Goal: Navigation & Orientation: Go to known website

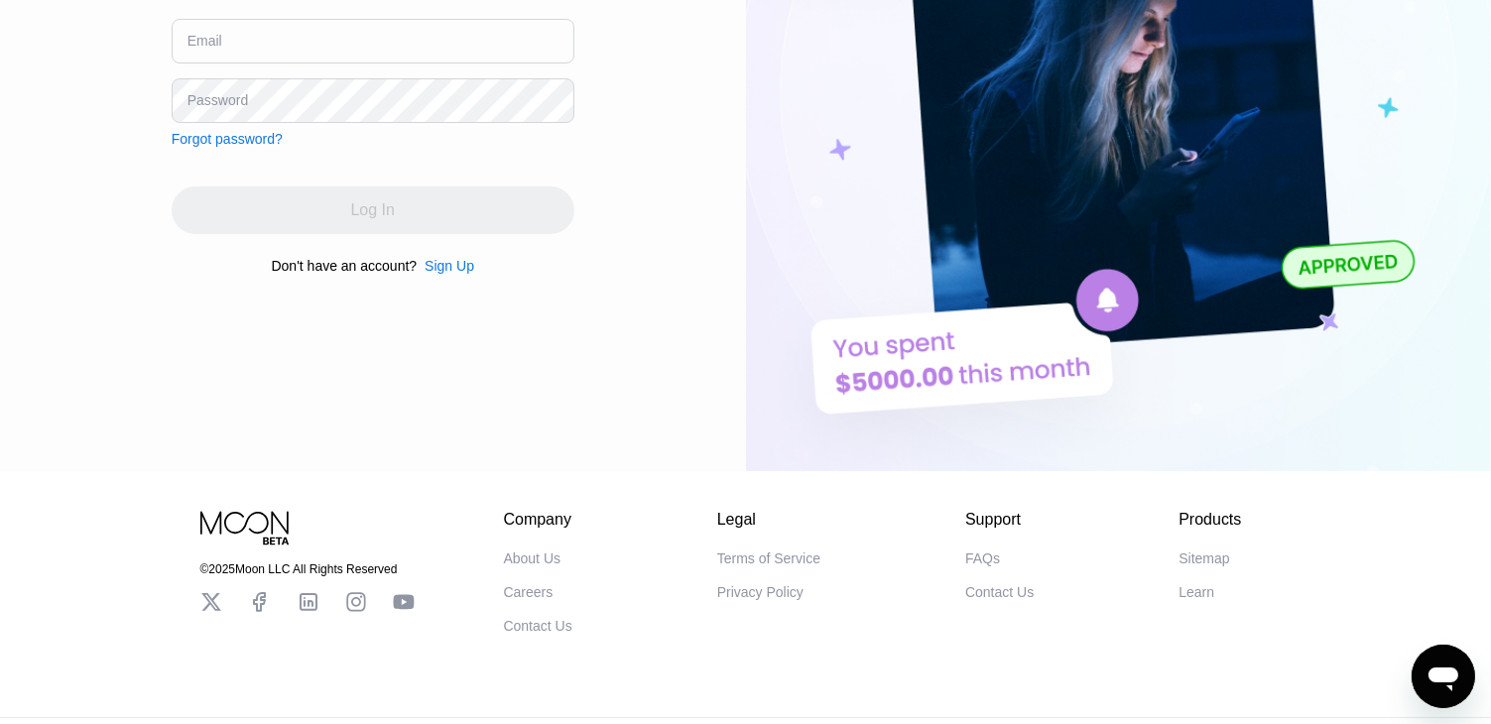
scroll to position [325, 0]
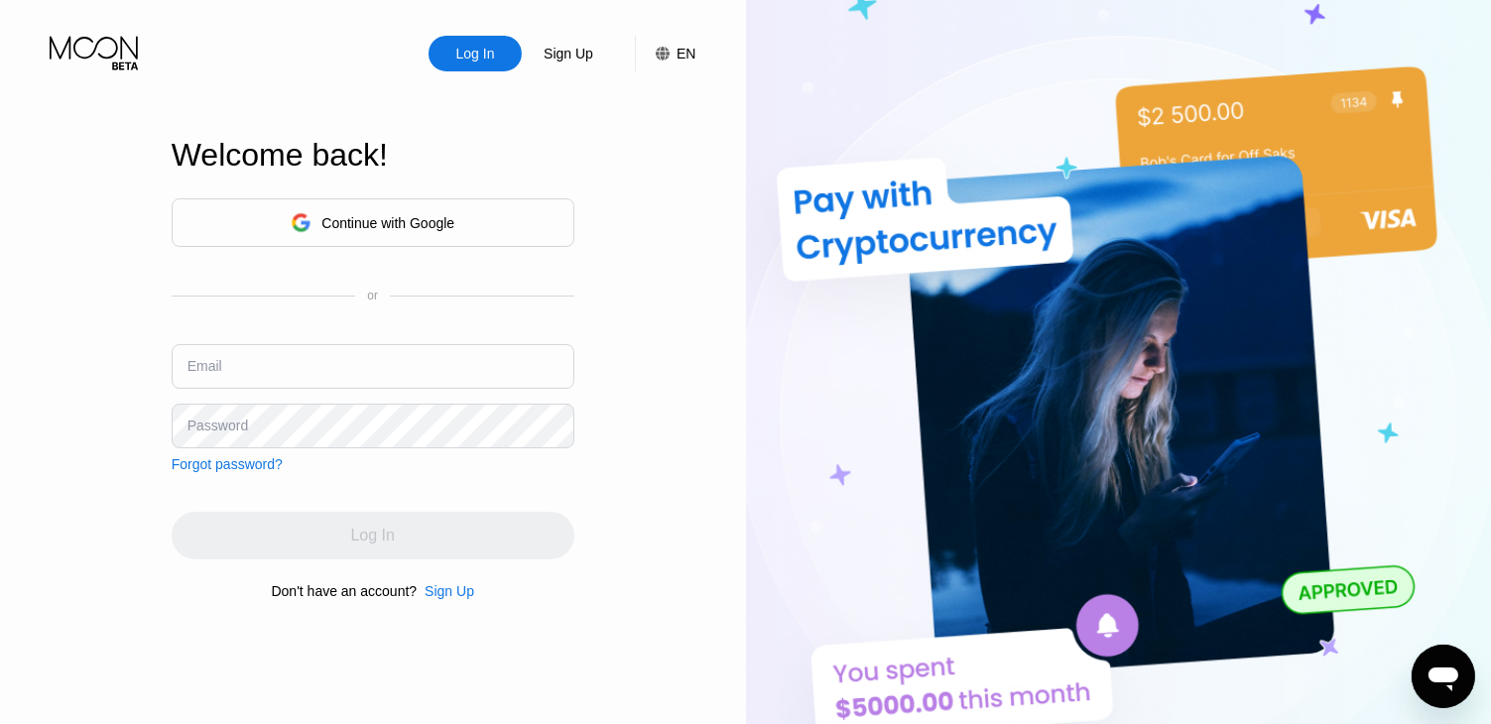
click at [523, 219] on div "Continue with Google" at bounding box center [373, 222] width 403 height 49
